Goal: Task Accomplishment & Management: Use online tool/utility

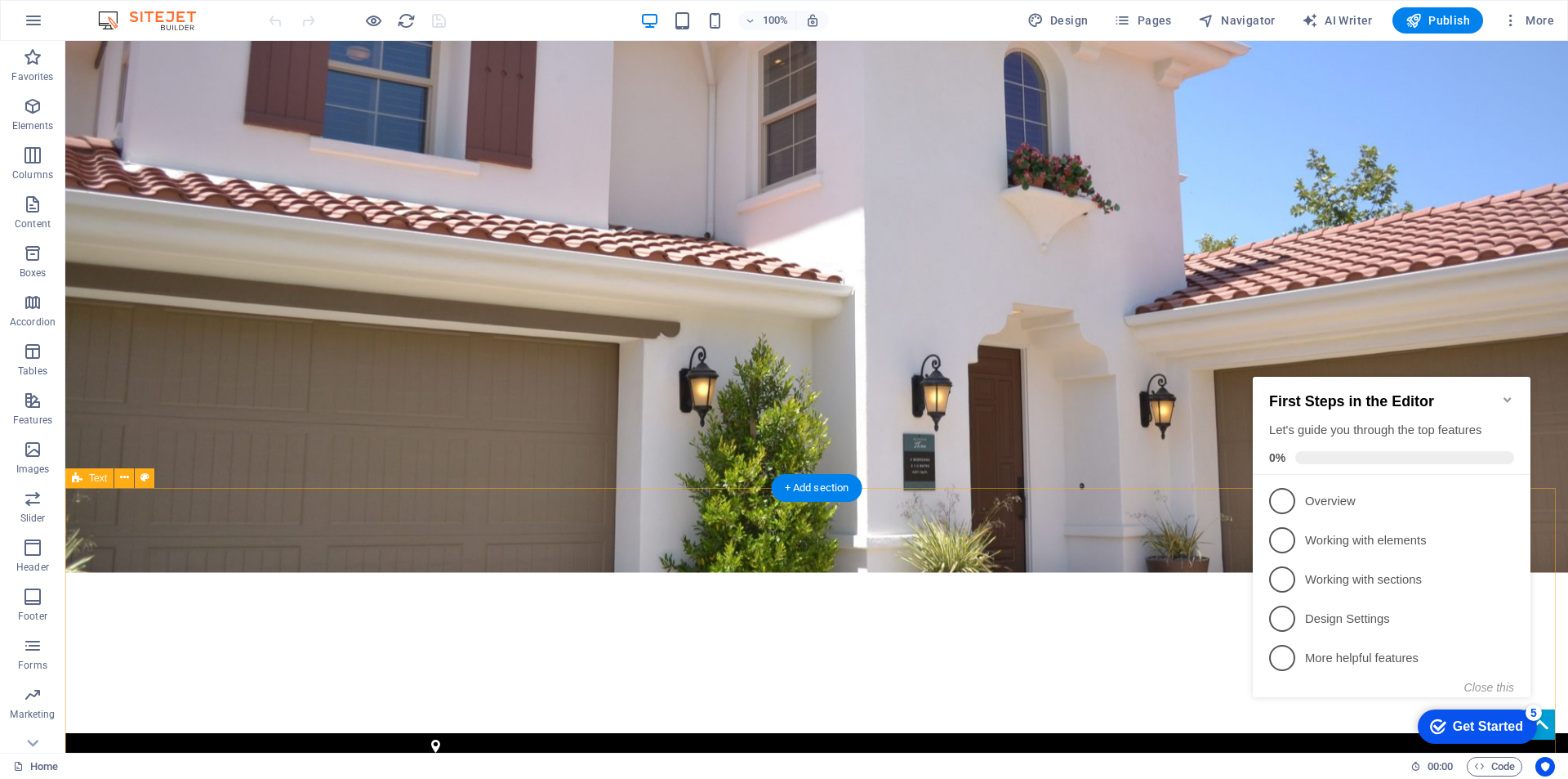
scroll to position [245, 0]
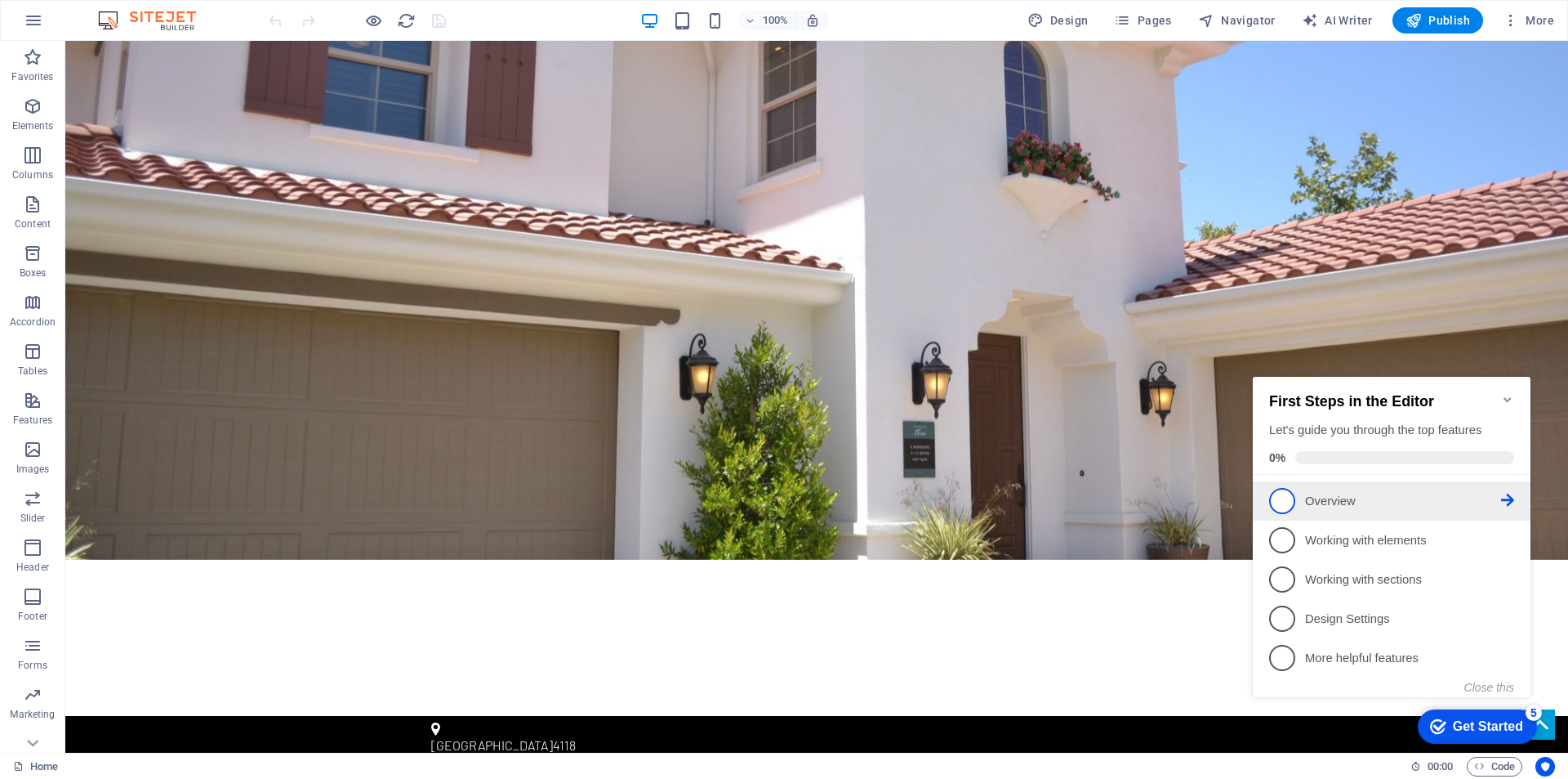
click at [1281, 500] on span "1" at bounding box center [1282, 501] width 26 height 26
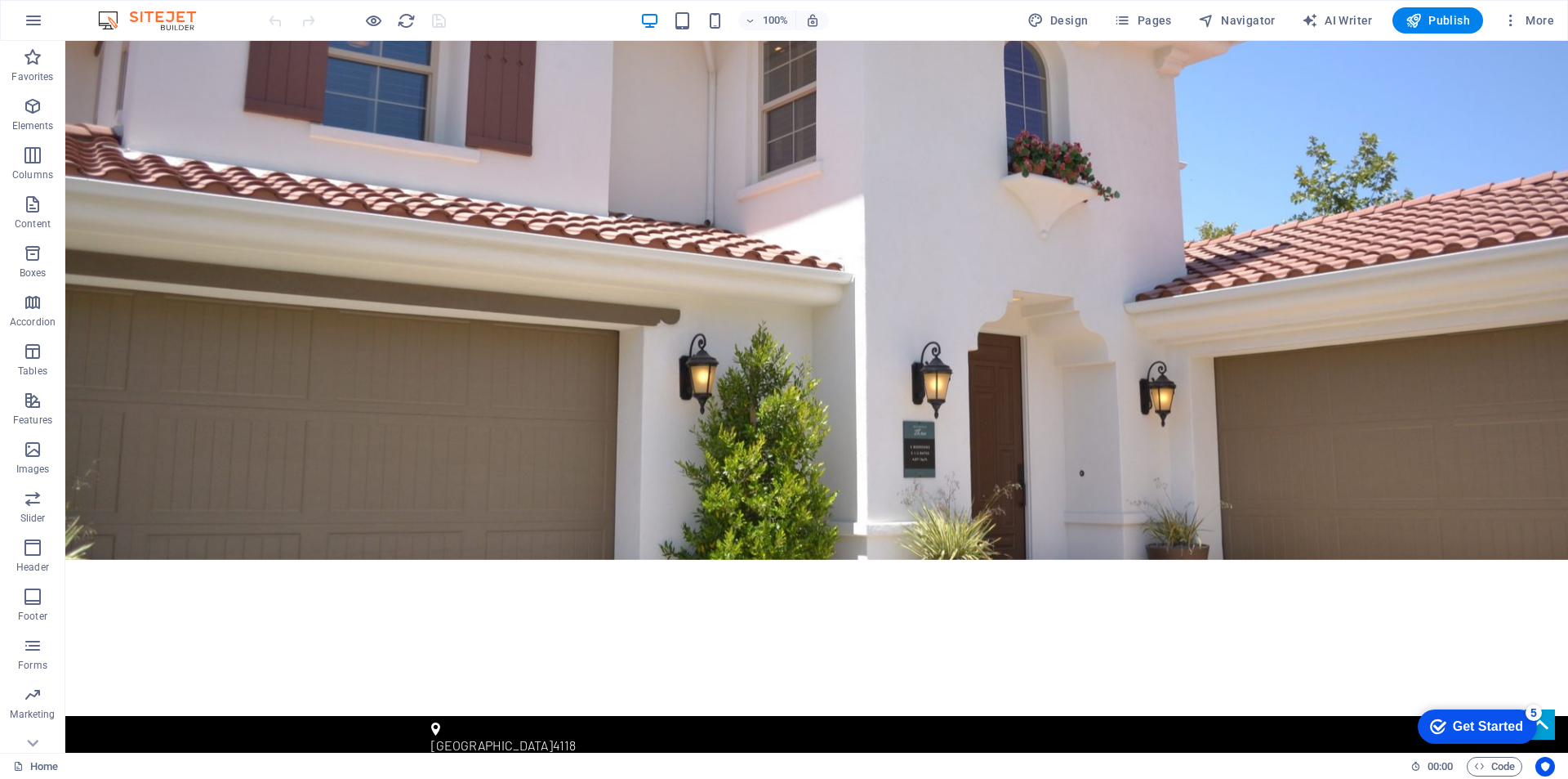
scroll to position [0, 0]
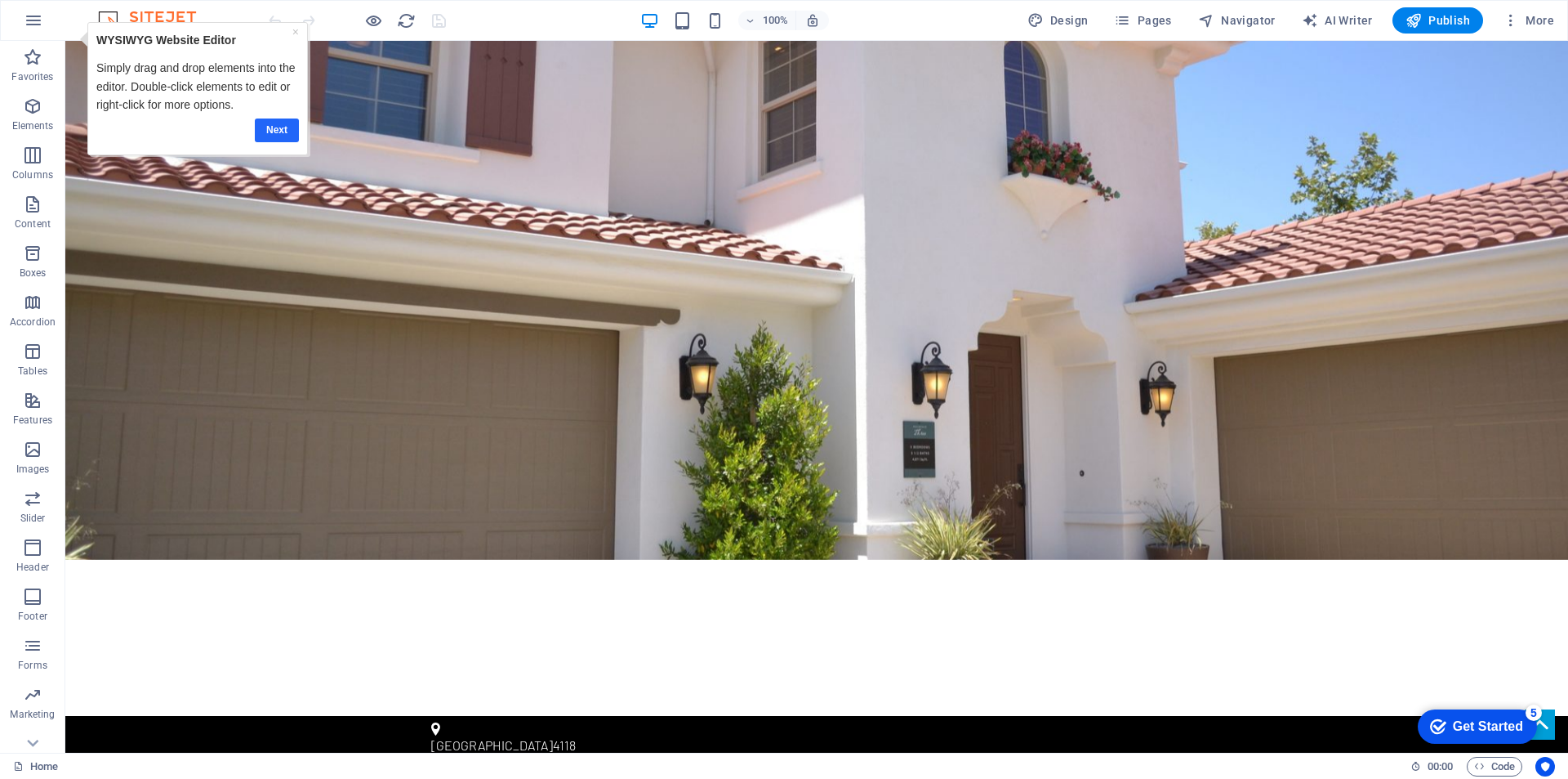
click at [276, 127] on link "Next" at bounding box center [277, 131] width 44 height 24
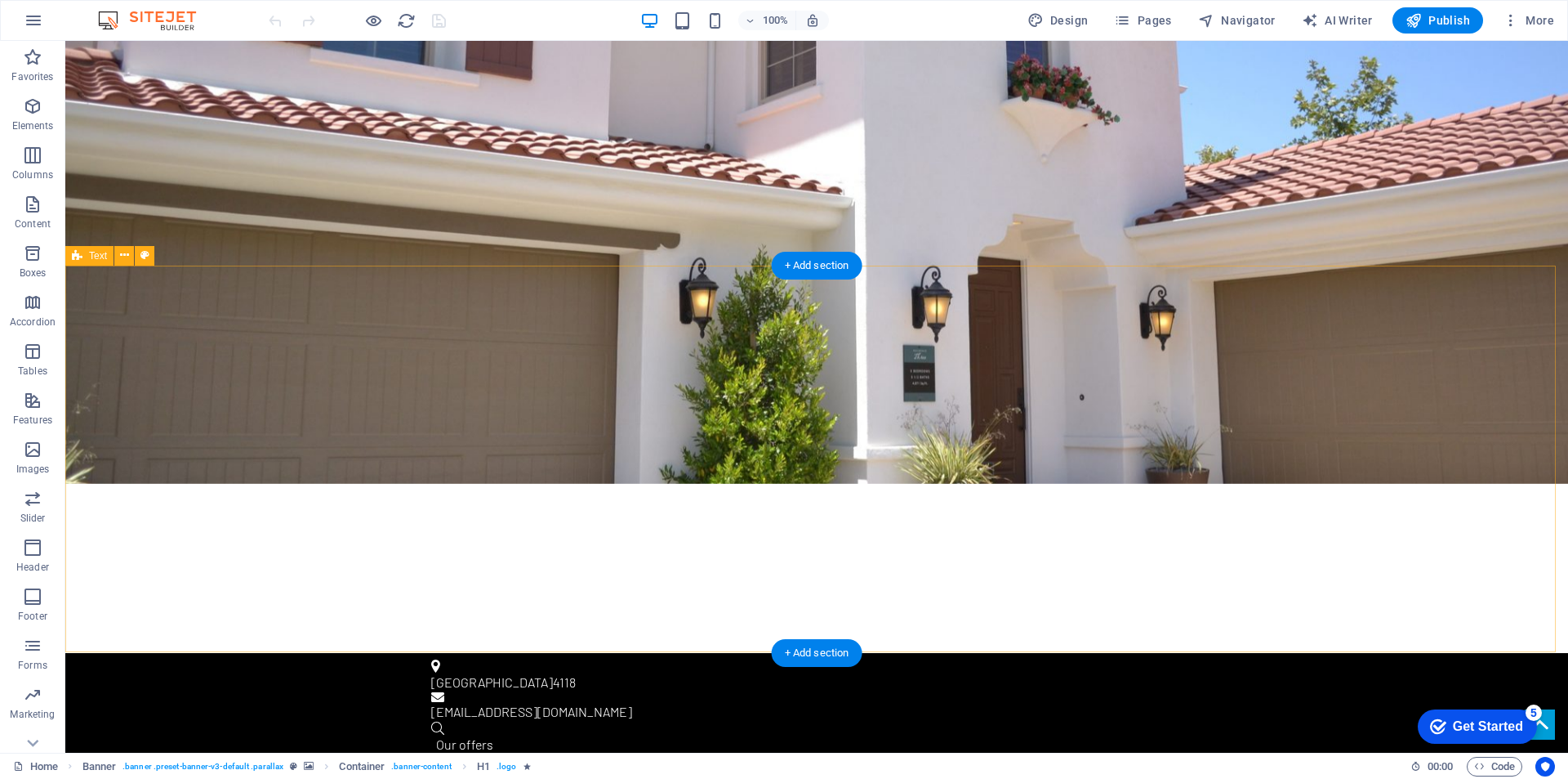
scroll to position [327, 0]
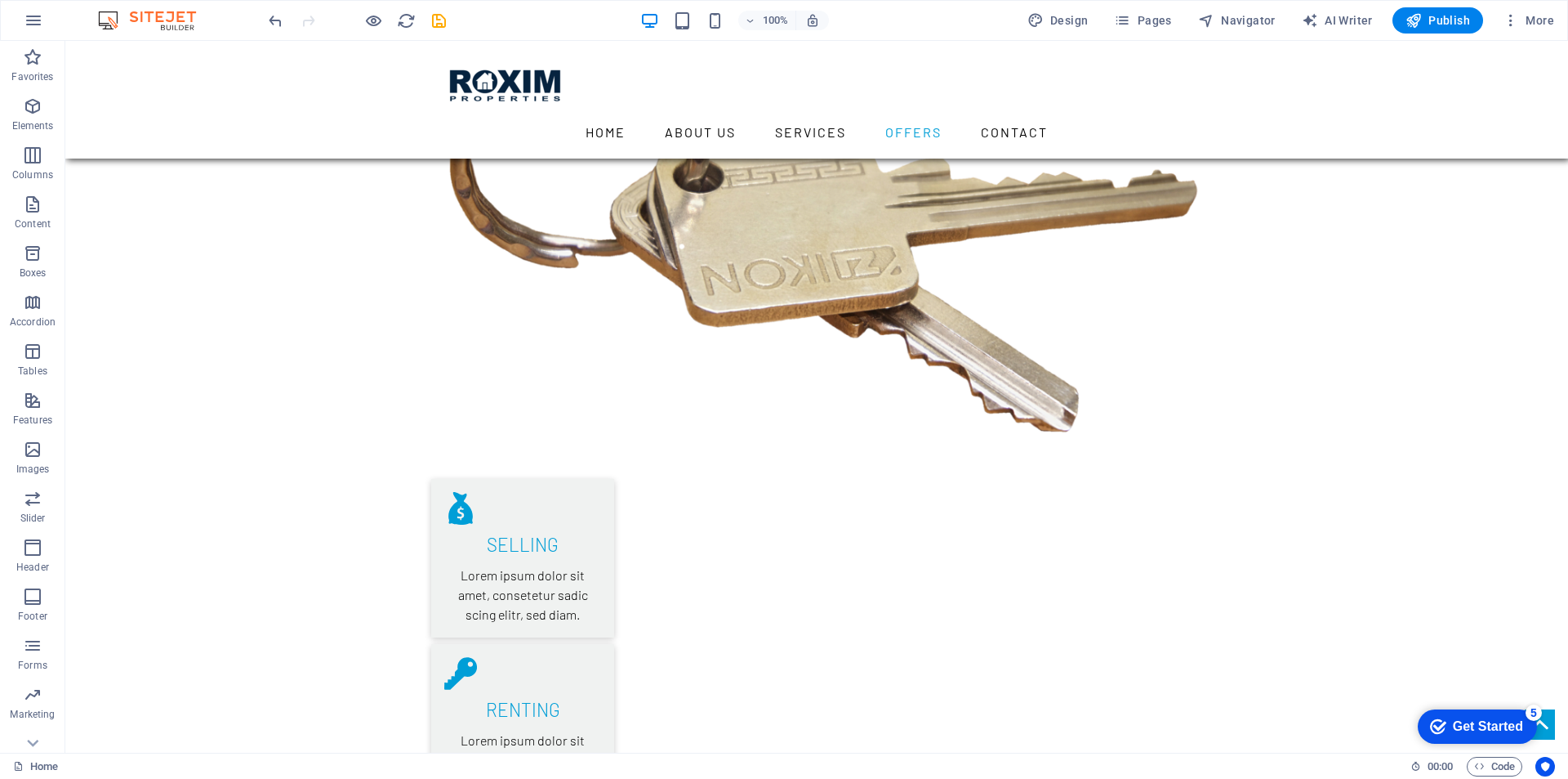
scroll to position [2288, 0]
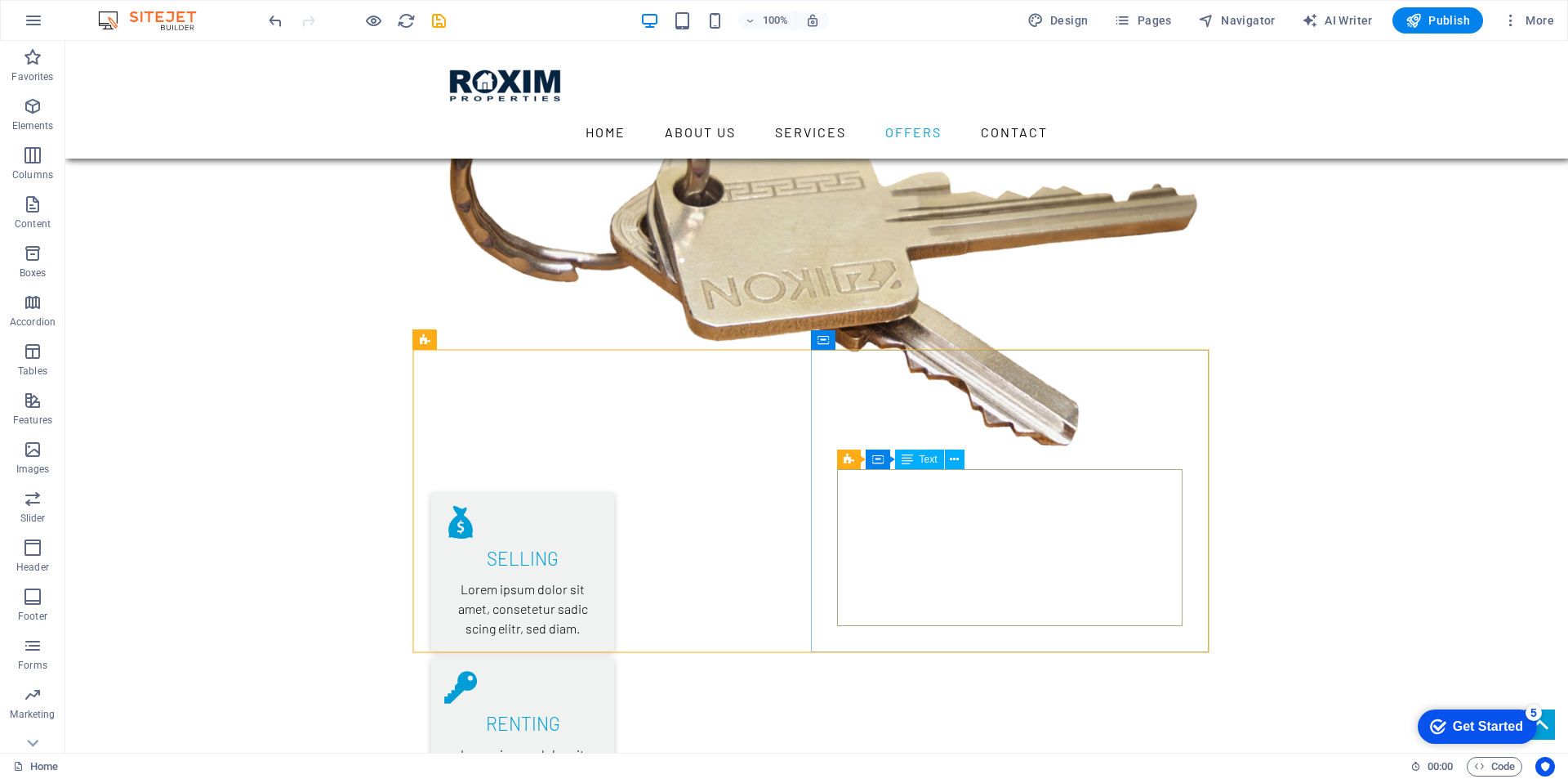
click at [933, 464] on span "Text" at bounding box center [928, 459] width 18 height 10
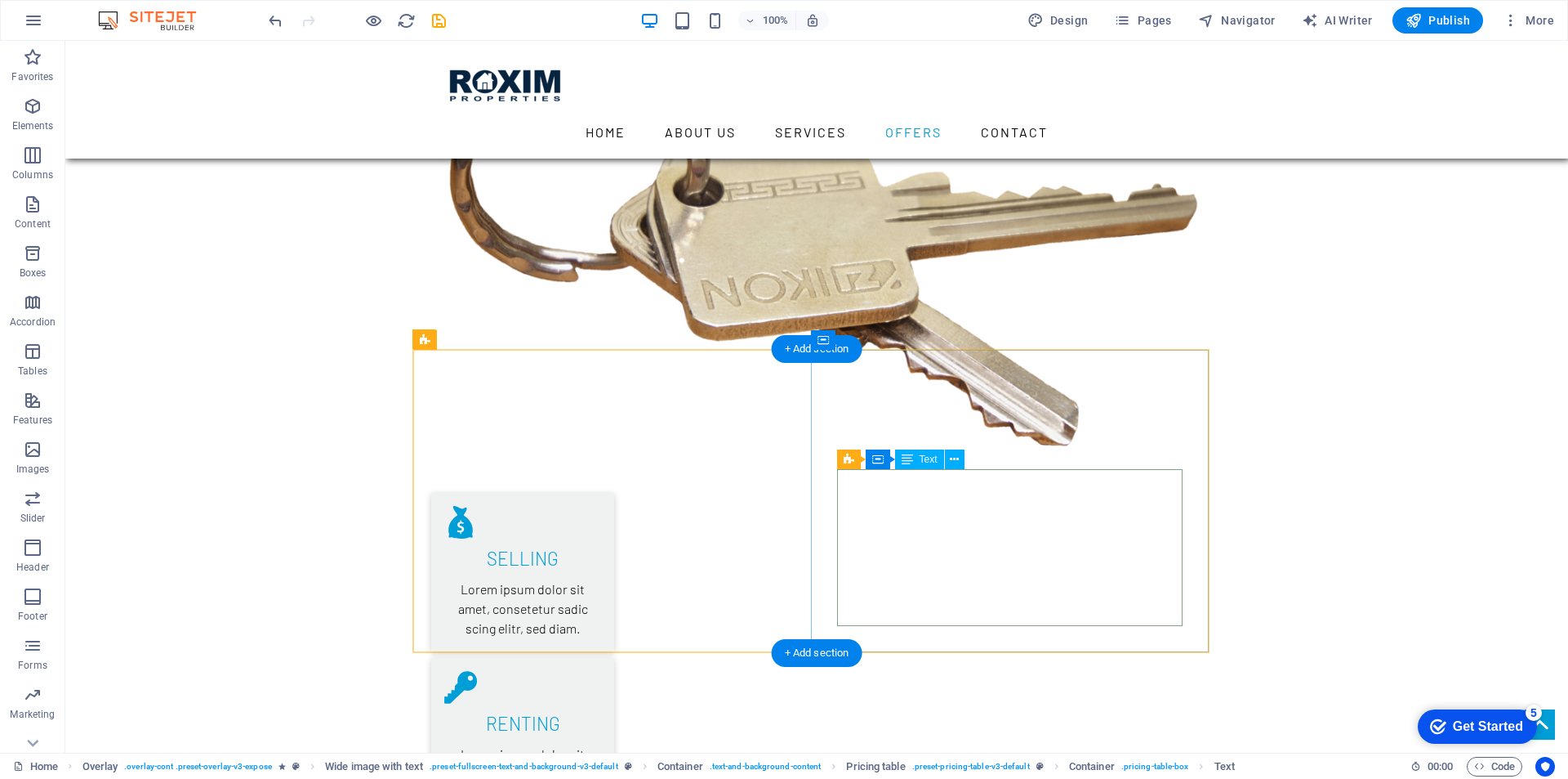
click at [957, 460] on icon at bounding box center [954, 459] width 9 height 17
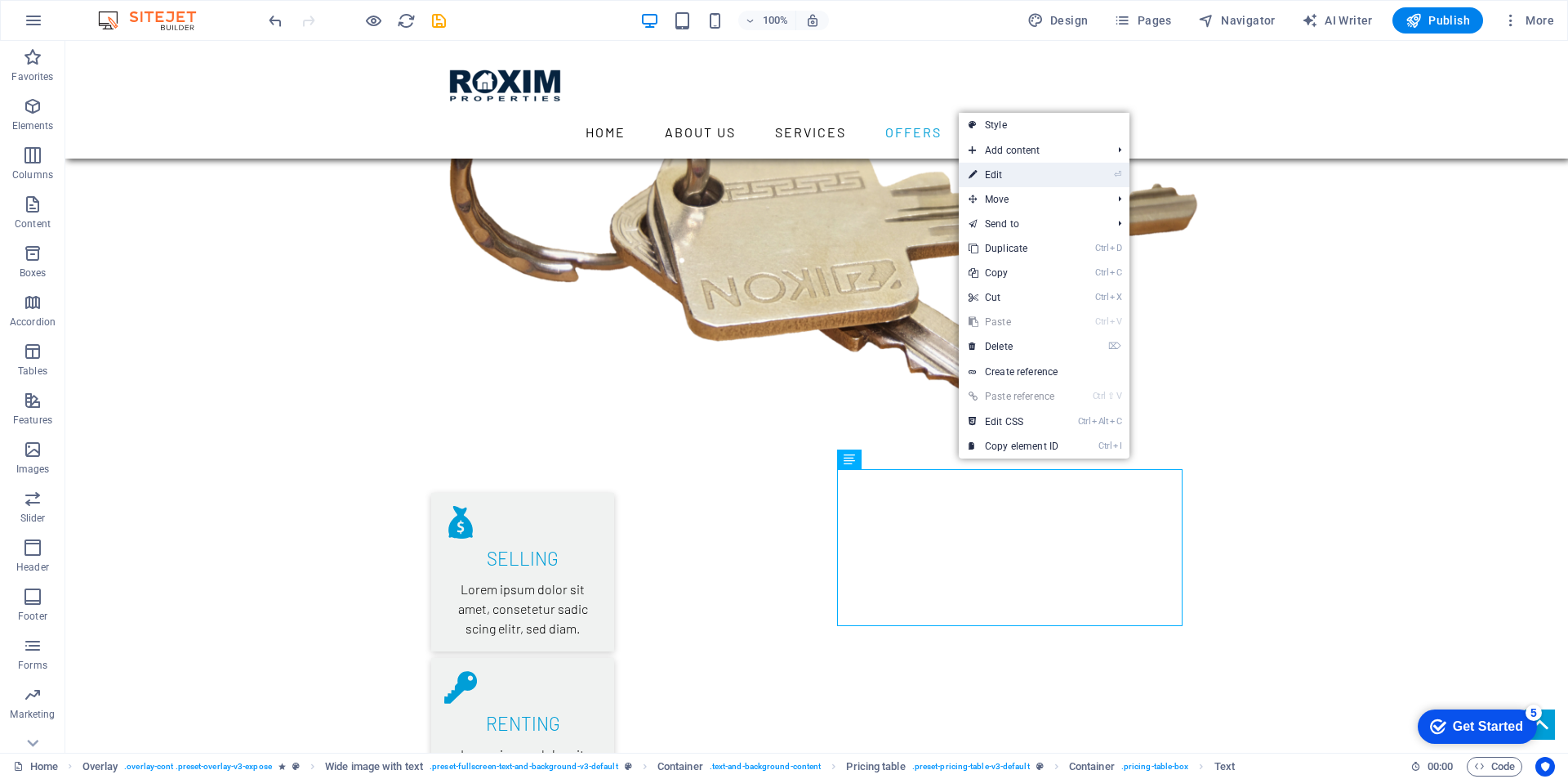
click at [1003, 170] on link "⏎ Edit" at bounding box center [1014, 175] width 110 height 25
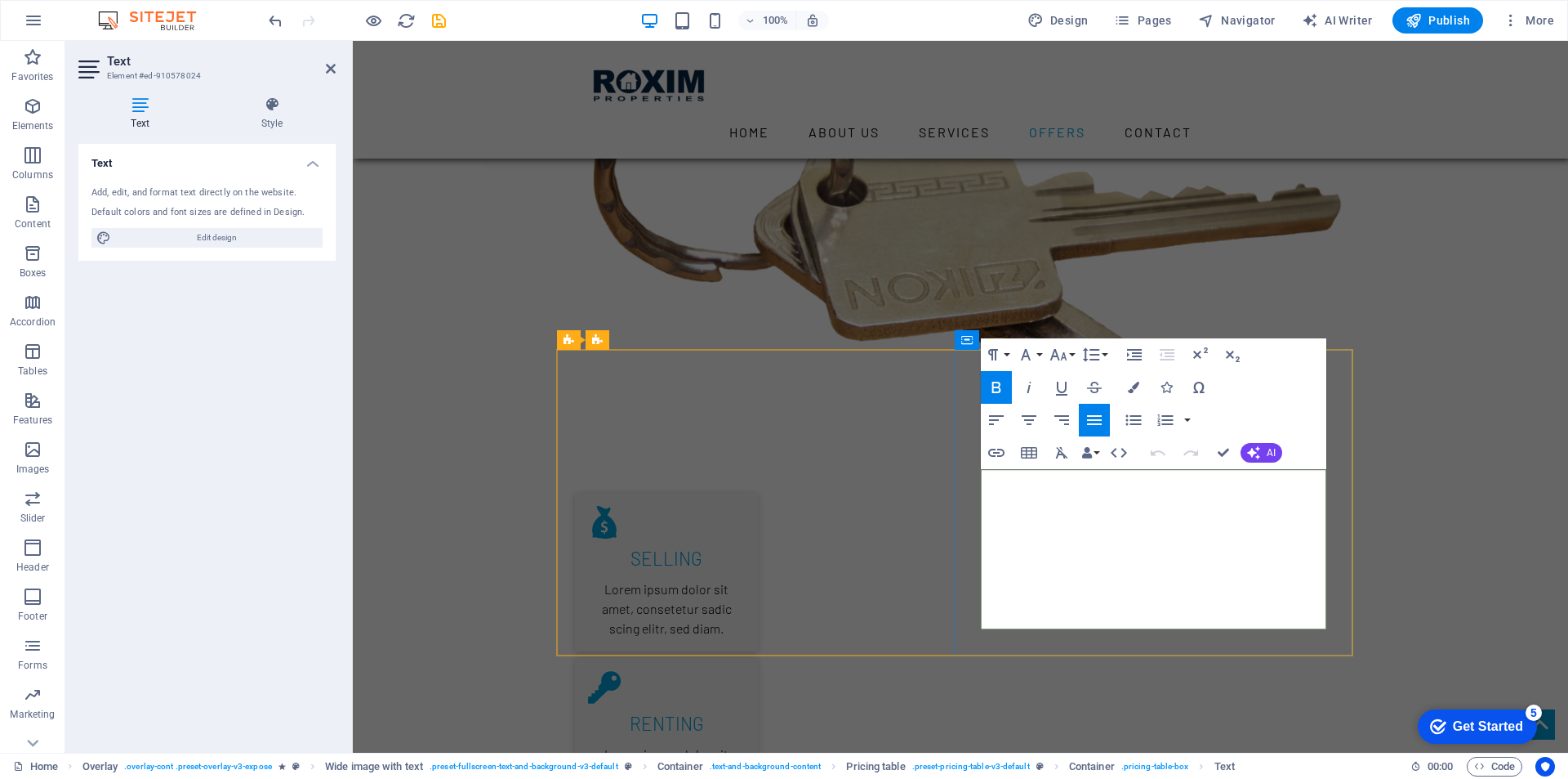
drag, startPoint x: 1300, startPoint y: 497, endPoint x: 1323, endPoint y: 497, distance: 23.0
drag, startPoint x: 1299, startPoint y: 551, endPoint x: 1324, endPoint y: 549, distance: 25.1
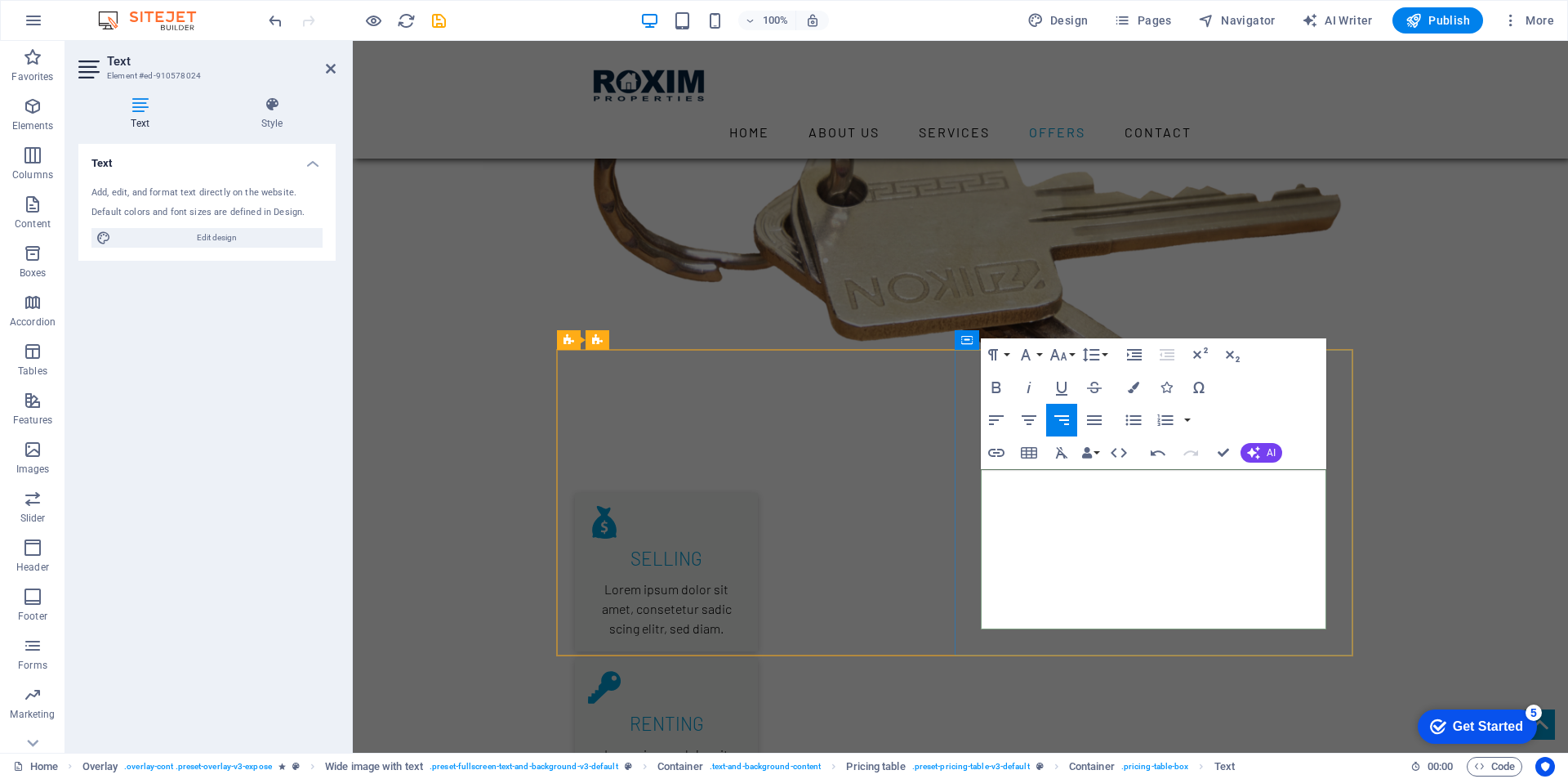
drag, startPoint x: 1302, startPoint y: 603, endPoint x: 1323, endPoint y: 603, distance: 21.0
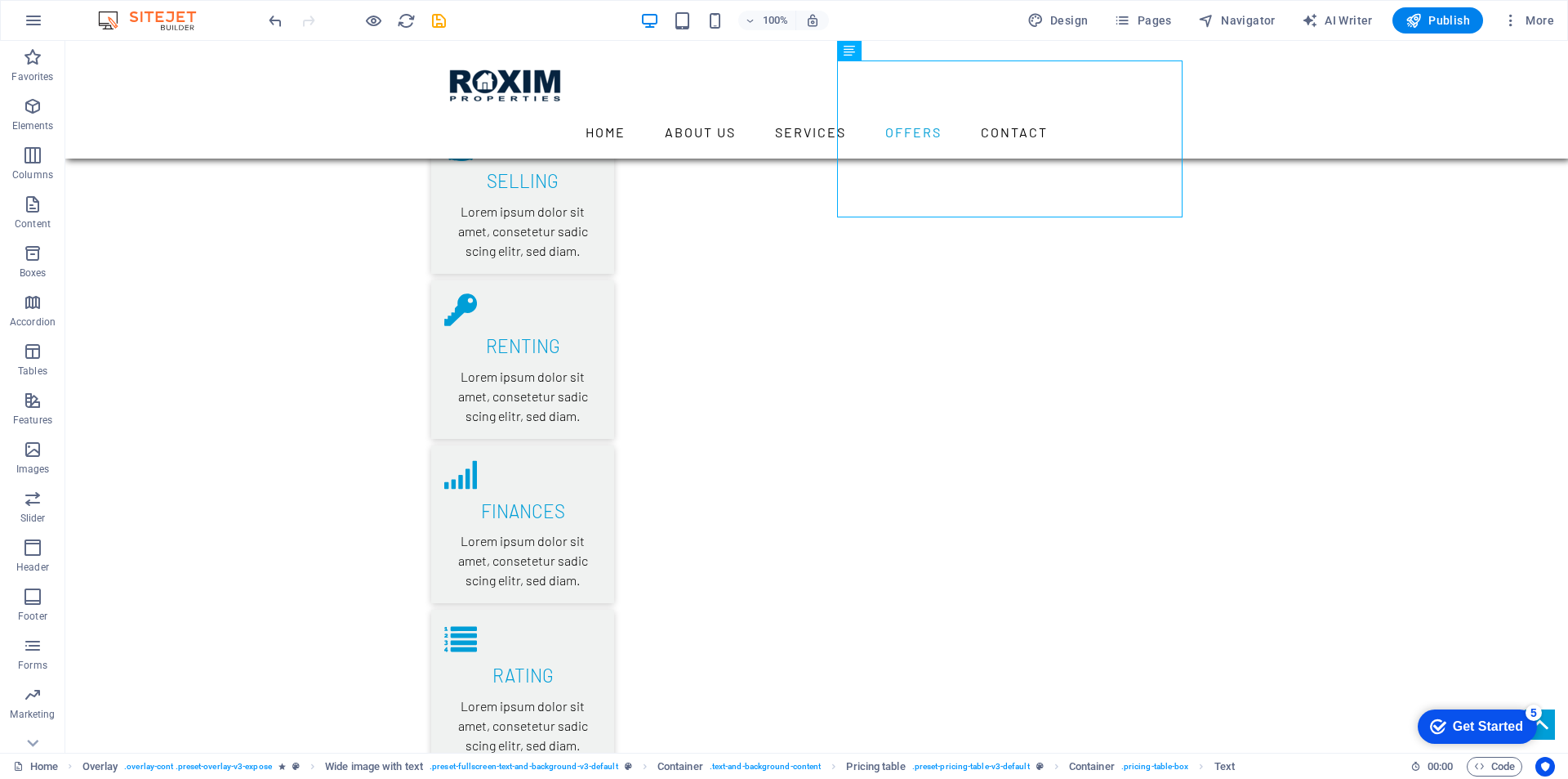
scroll to position [2696, 0]
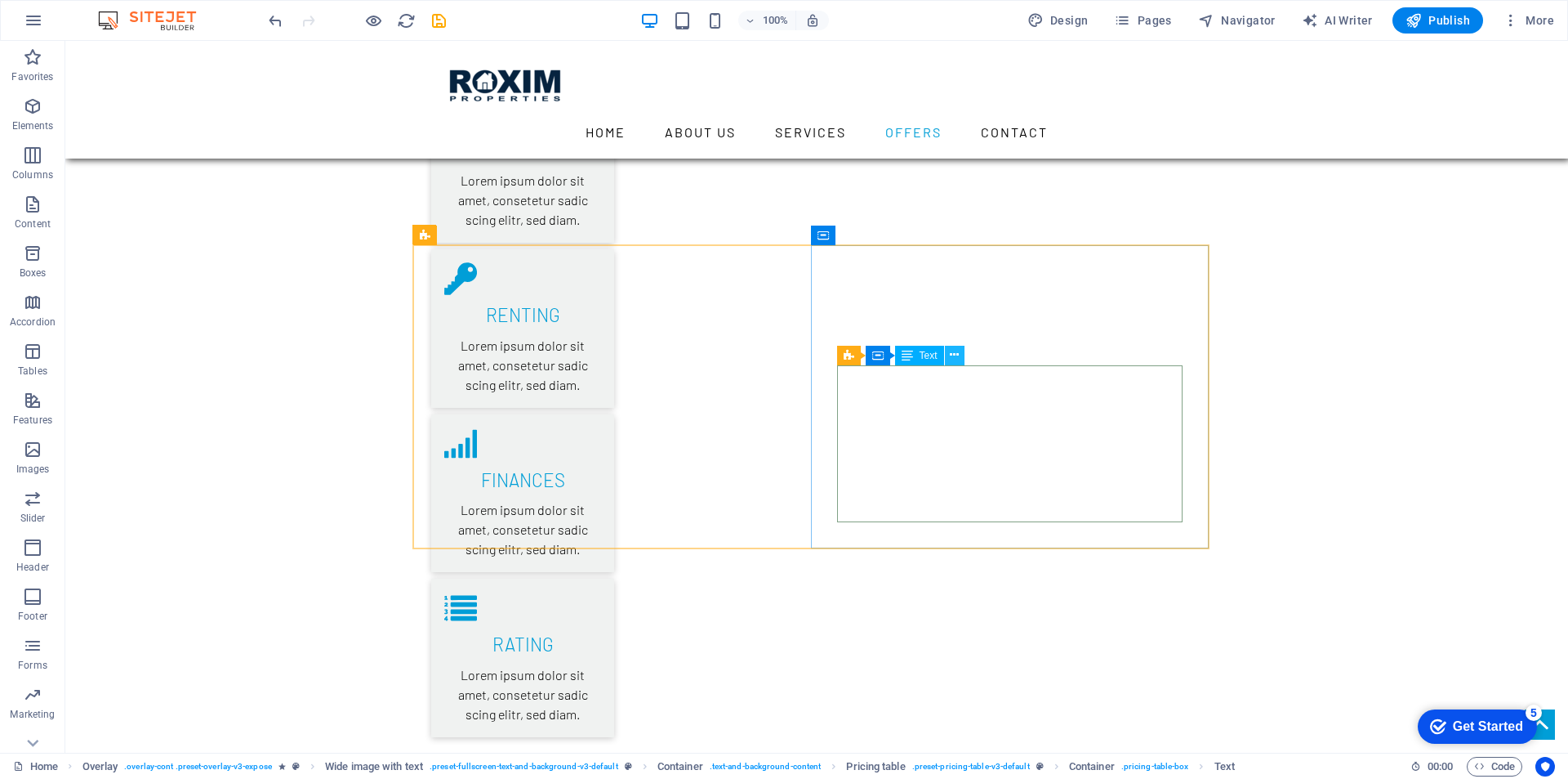
click at [961, 355] on button at bounding box center [955, 356] width 20 height 20
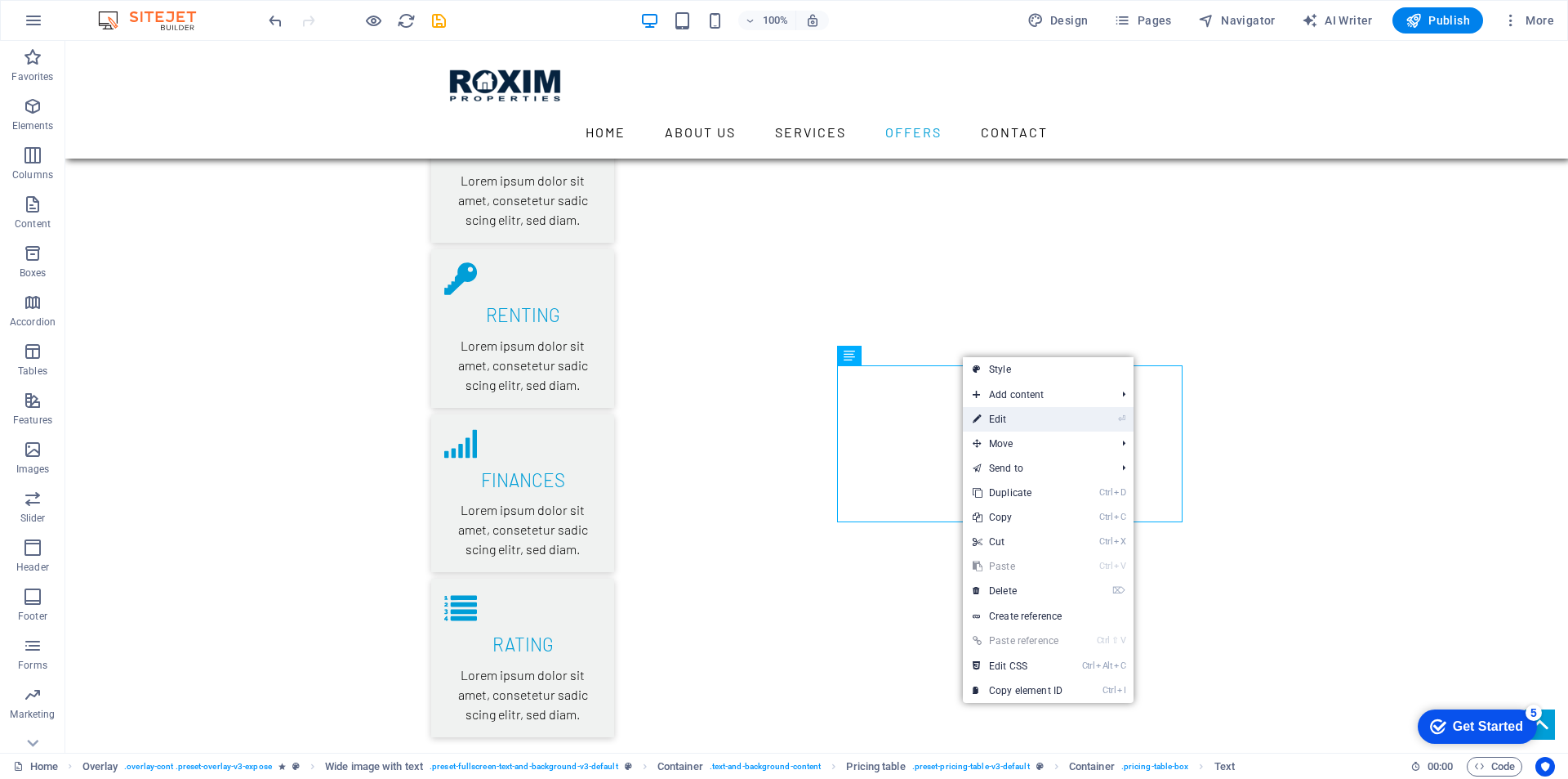
click at [999, 418] on link "⏎ Edit" at bounding box center [1018, 419] width 110 height 25
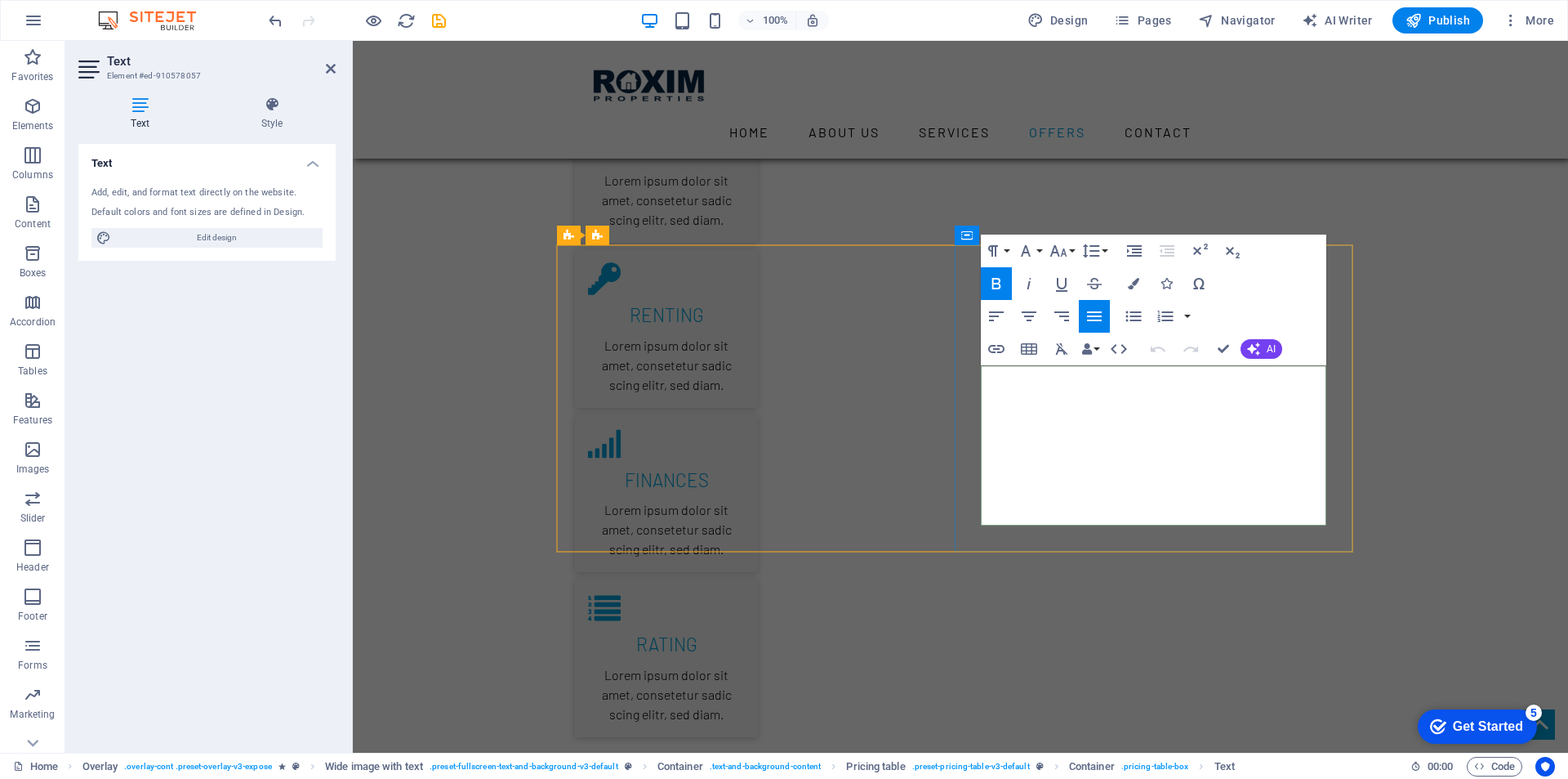
drag, startPoint x: 1303, startPoint y: 391, endPoint x: 1323, endPoint y: 391, distance: 20.0
drag, startPoint x: 1302, startPoint y: 445, endPoint x: 1323, endPoint y: 445, distance: 21.0
drag, startPoint x: 1302, startPoint y: 501, endPoint x: 1326, endPoint y: 501, distance: 24.0
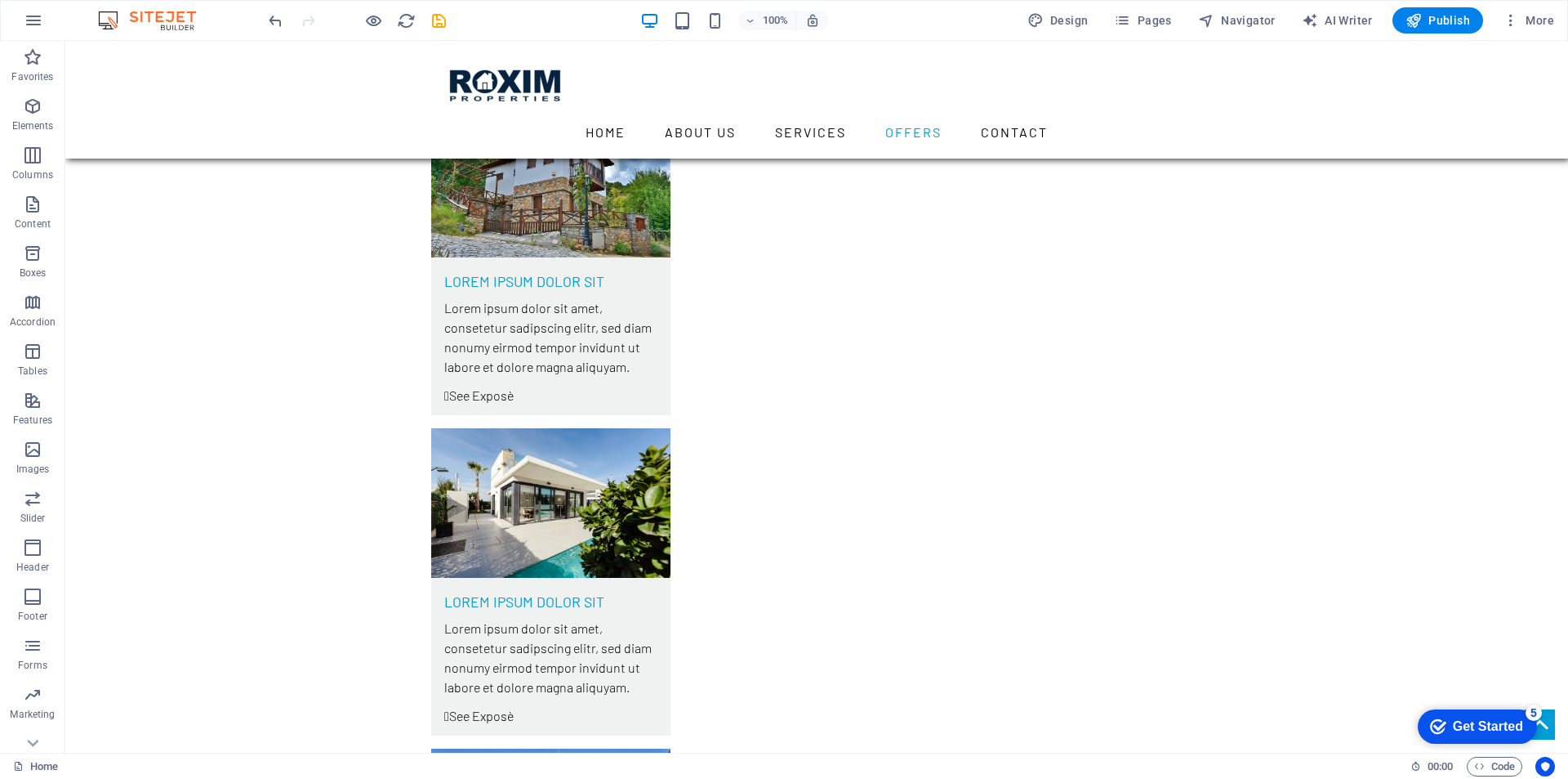
scroll to position [4413, 0]
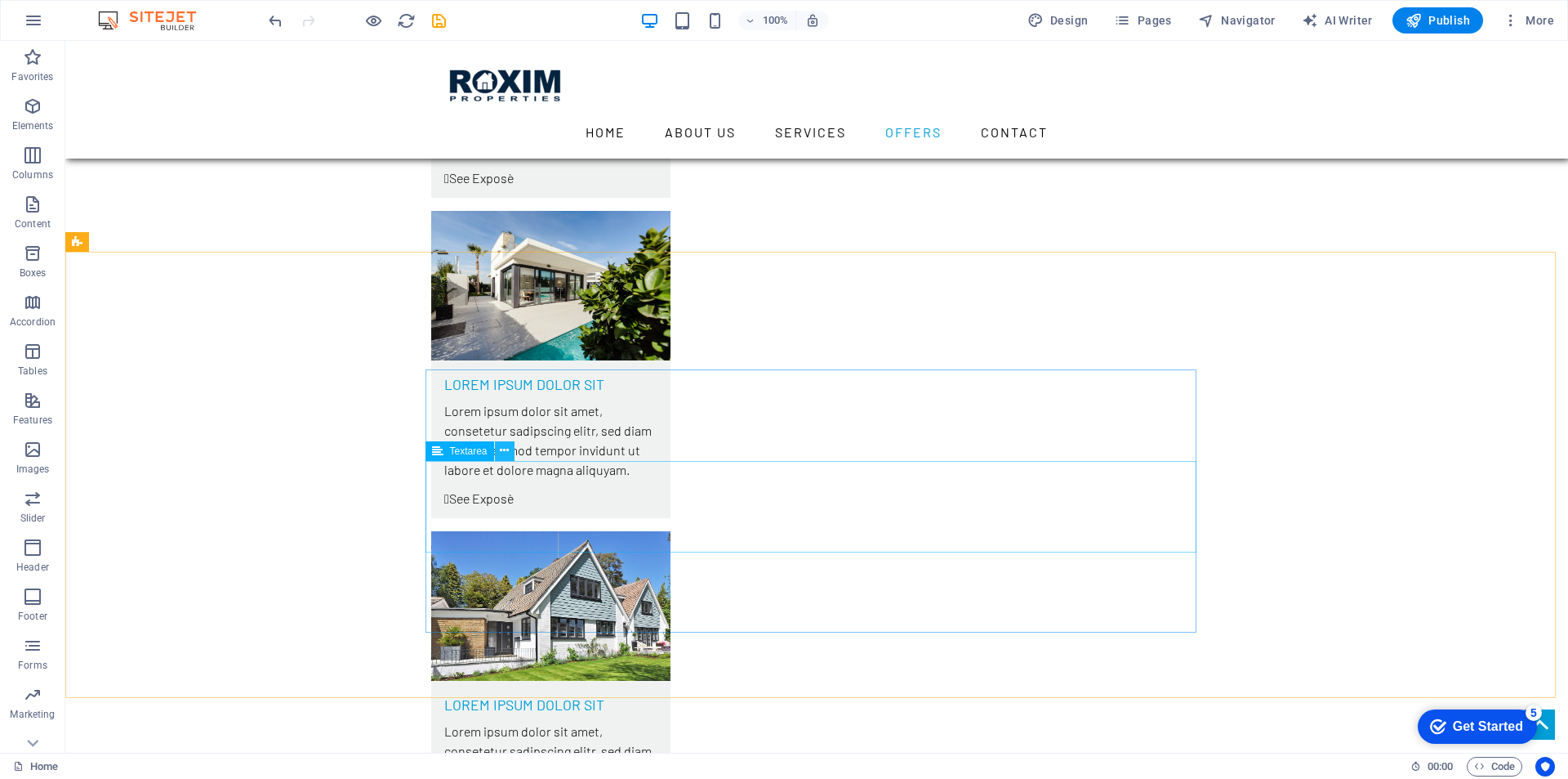
click at [505, 455] on icon at bounding box center [503, 450] width 9 height 17
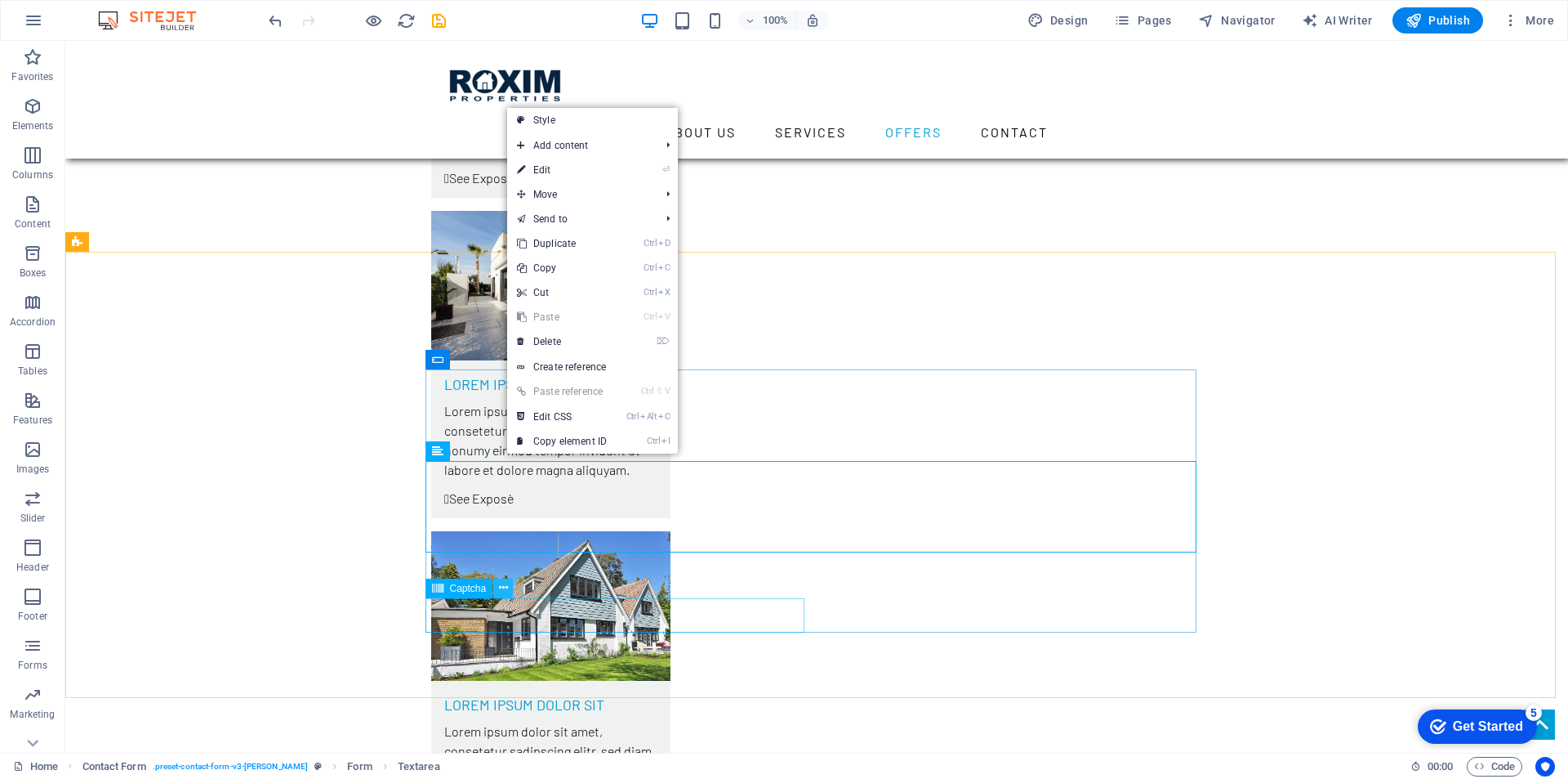
click at [503, 591] on icon at bounding box center [503, 587] width 9 height 17
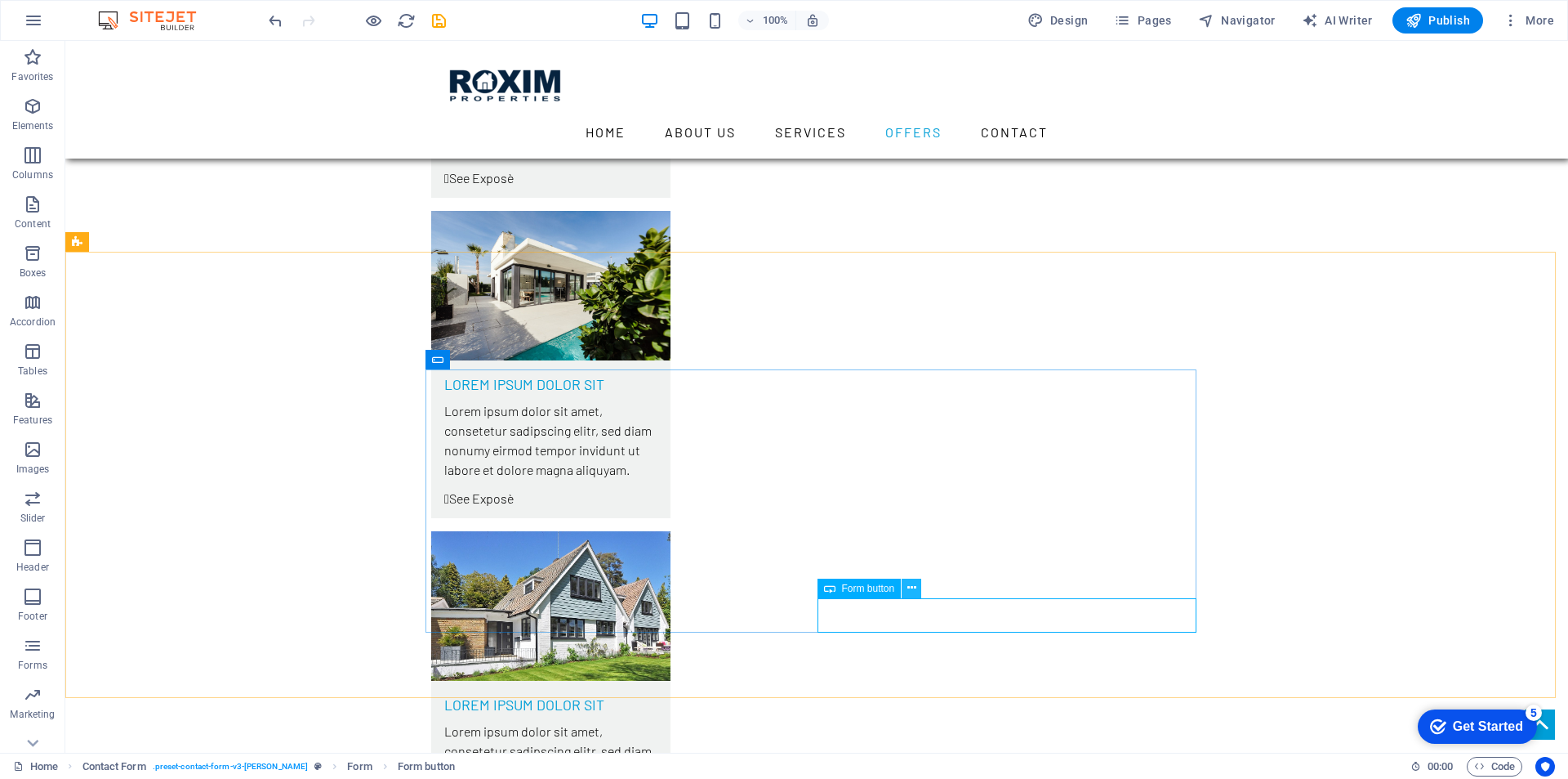
click at [909, 589] on icon at bounding box center [911, 587] width 9 height 17
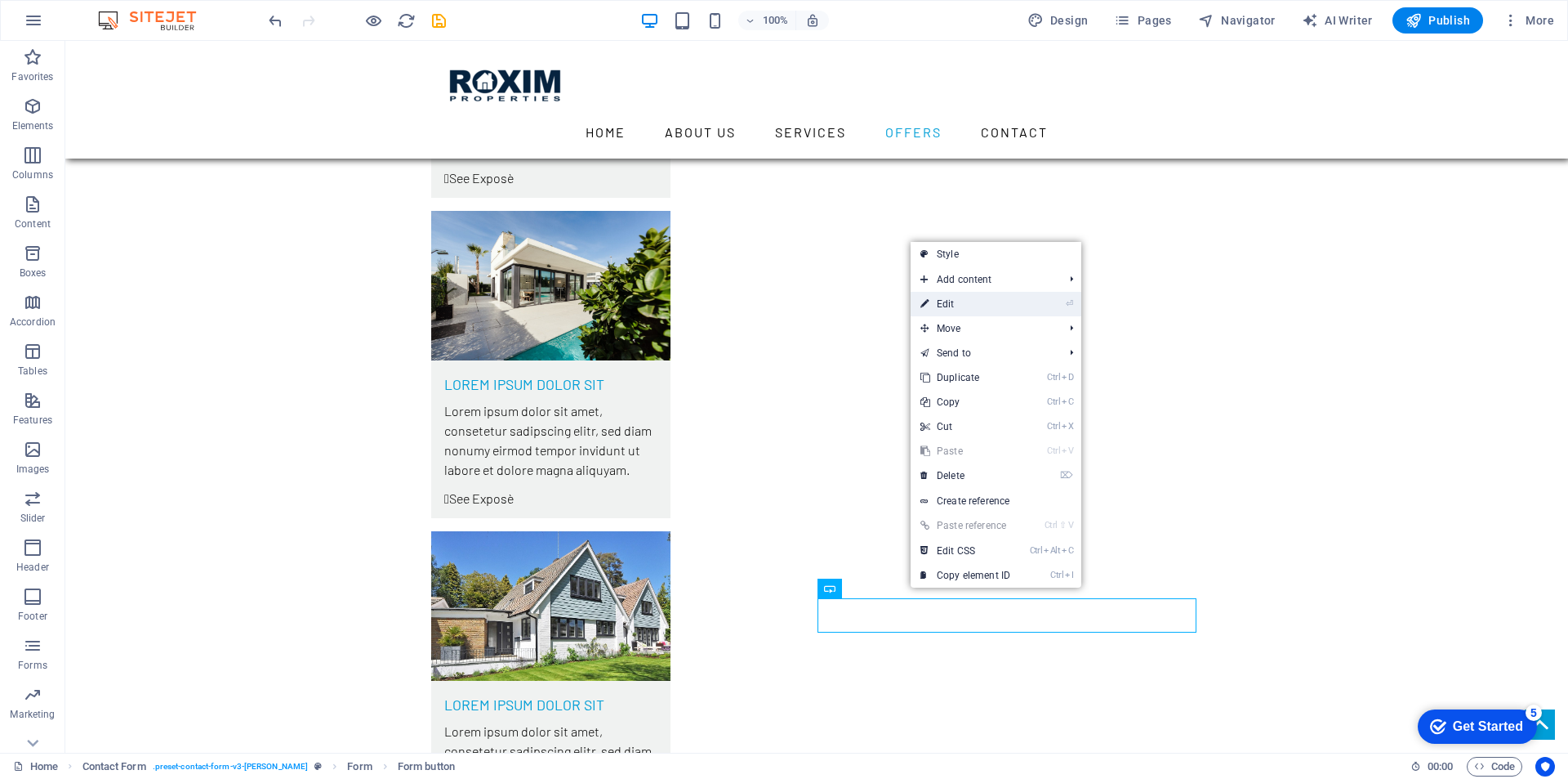
click at [999, 307] on link "⏎ Edit" at bounding box center [965, 303] width 110 height 25
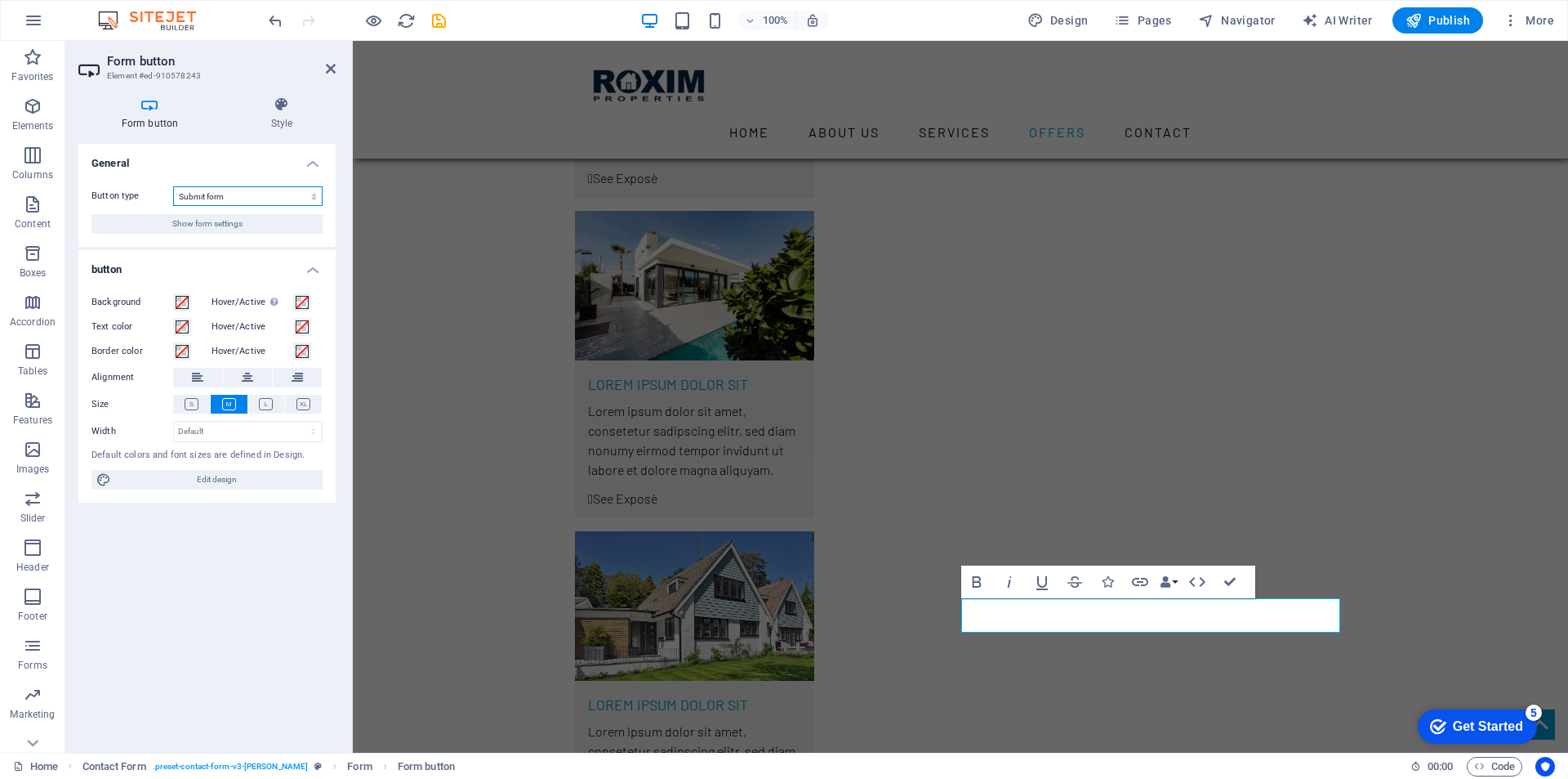
click at [314, 197] on select "Submit form Reset form No action" at bounding box center [248, 196] width 150 height 20
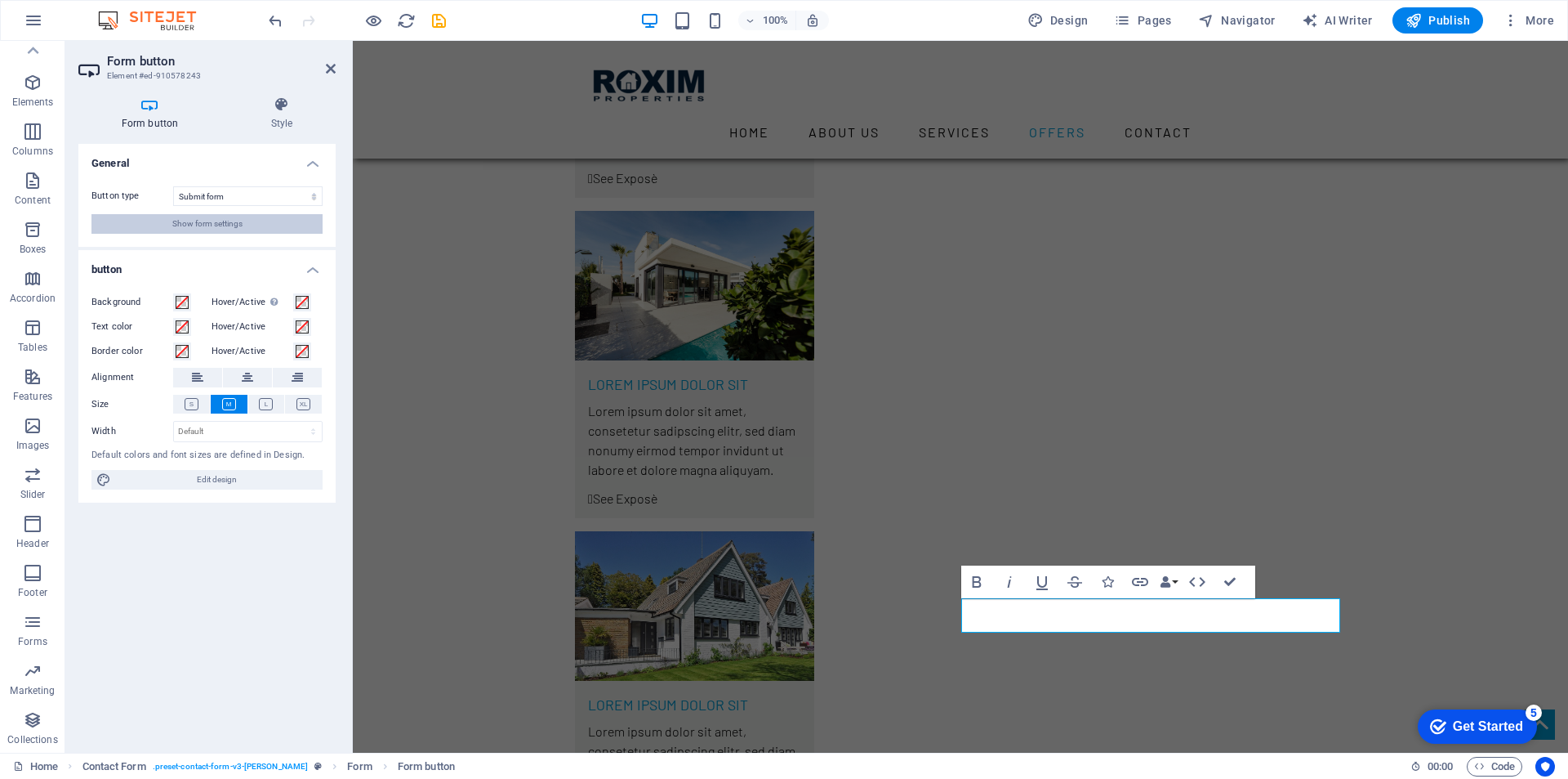
click at [231, 227] on span "Show form settings" at bounding box center [207, 224] width 70 height 20
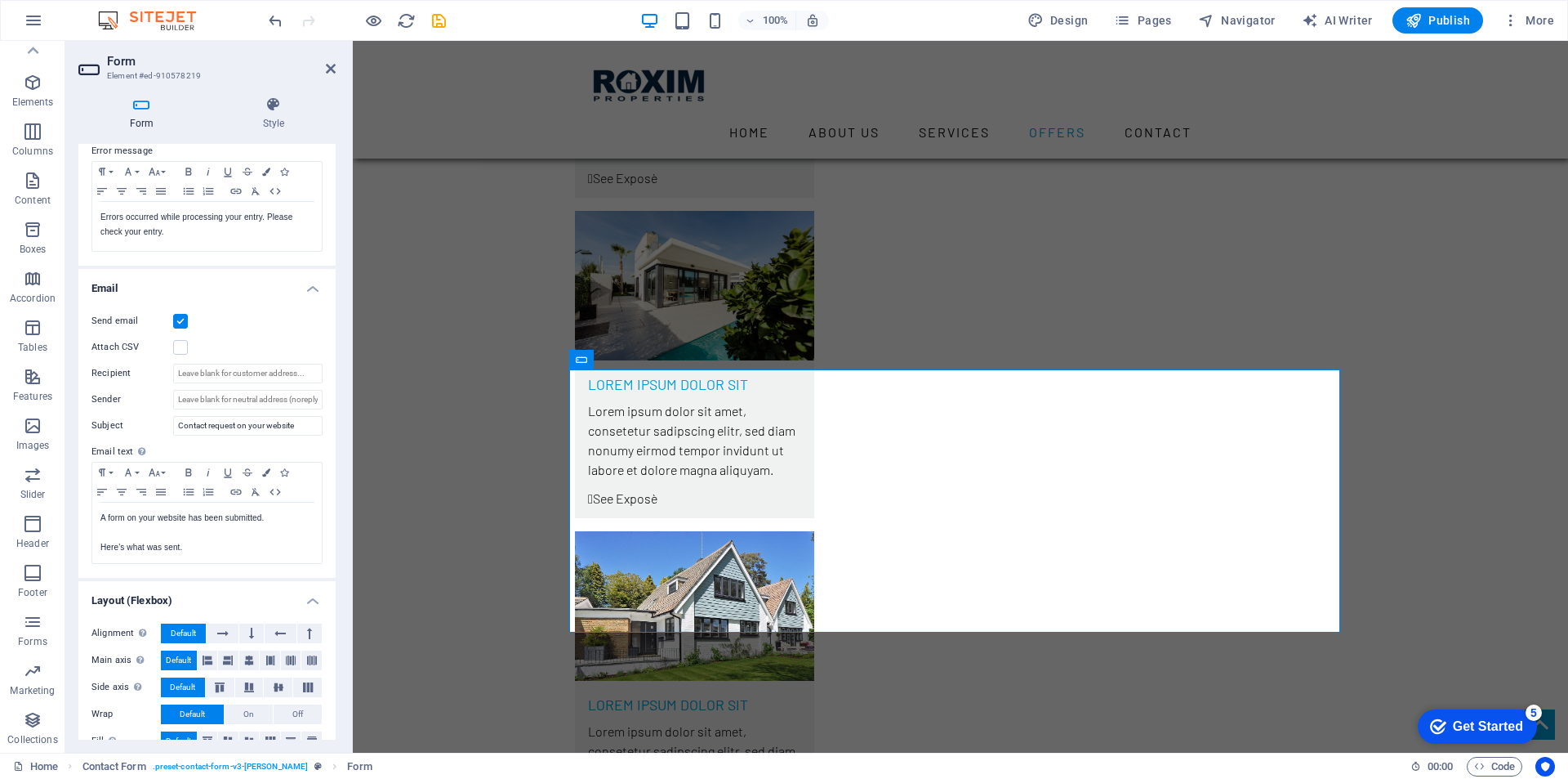
scroll to position [319, 0]
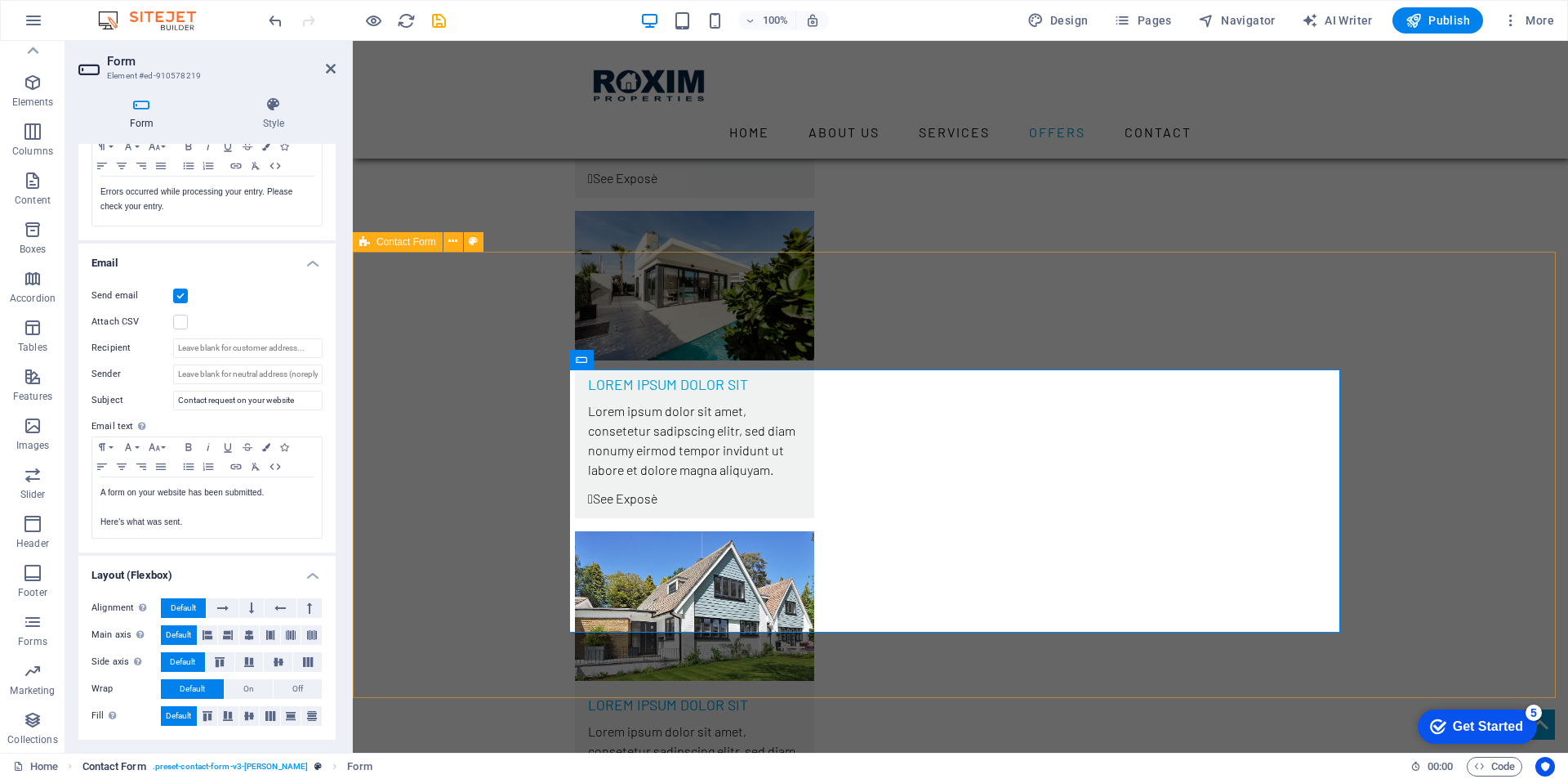
click at [241, 768] on span ". preset-contact-form-v3-morris" at bounding box center [230, 767] width 156 height 20
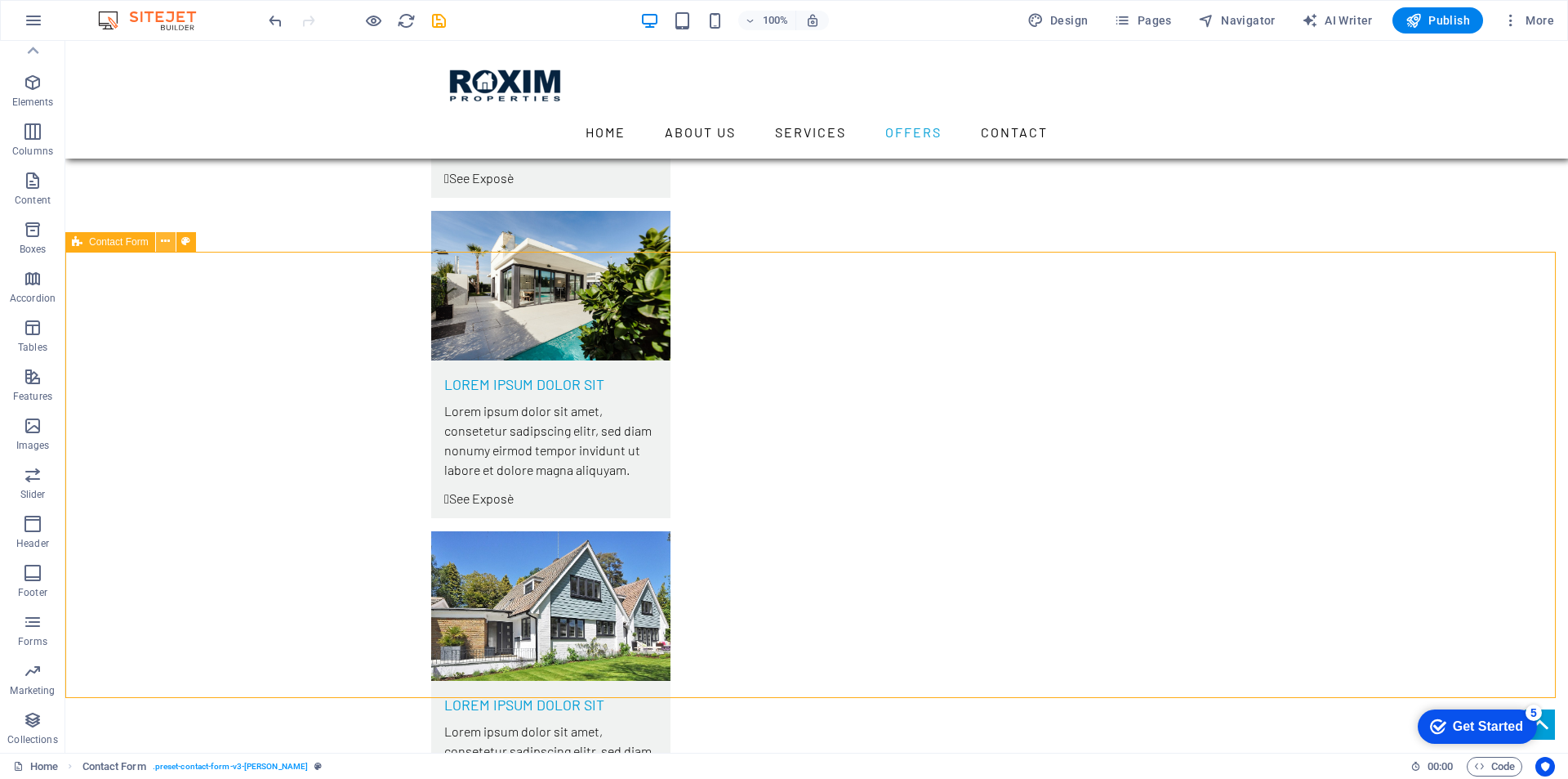
click at [164, 243] on icon at bounding box center [164, 240] width 9 height 17
click at [1443, 22] on span "Publish" at bounding box center [1437, 20] width 65 height 16
